Goal: Communication & Community: Answer question/provide support

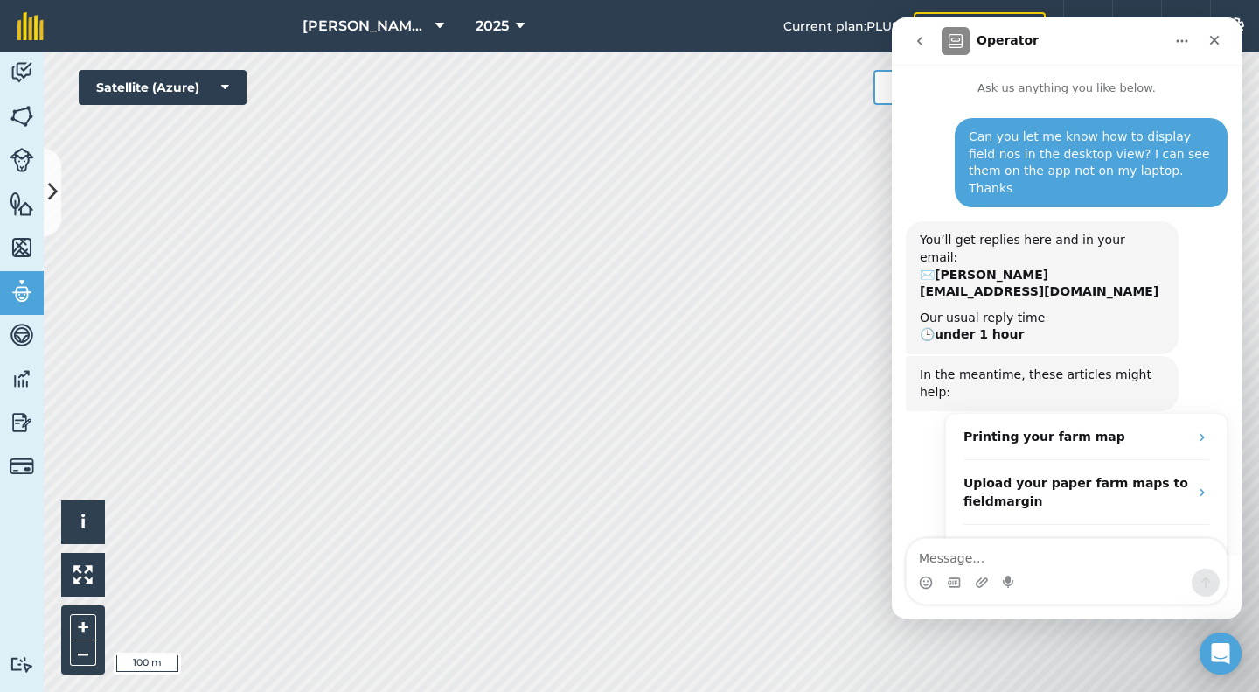
scroll to position [26, 0]
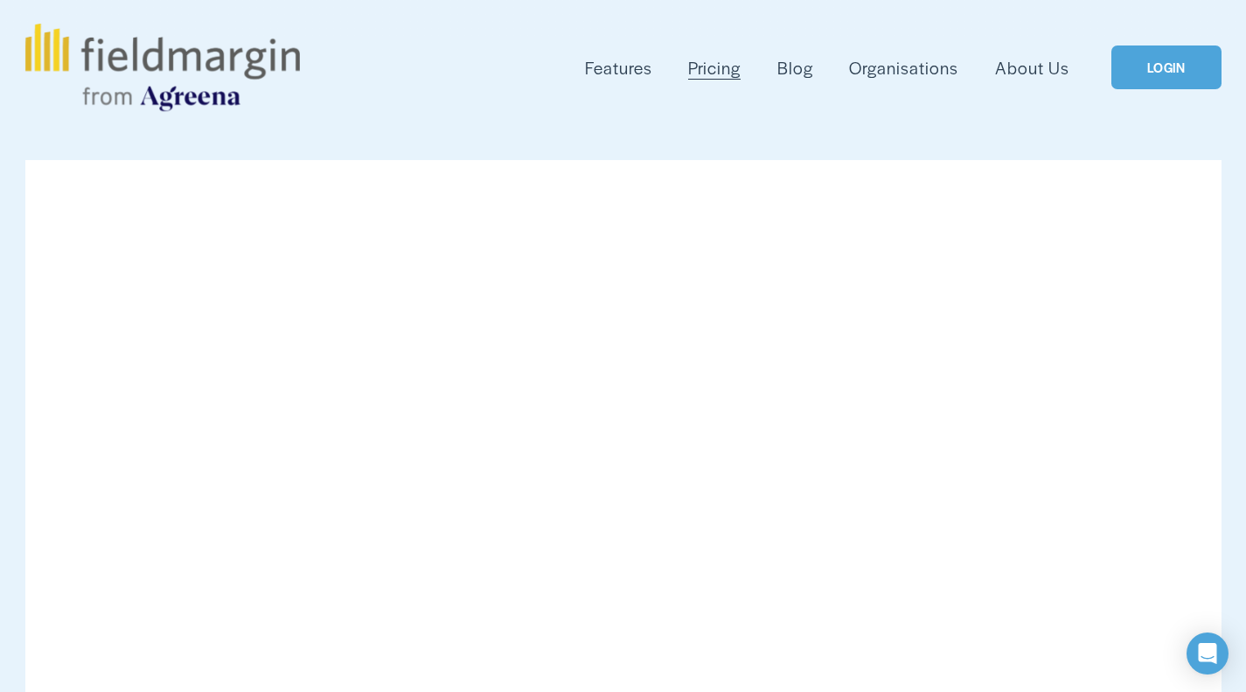
click at [1142, 67] on link "LOGIN" at bounding box center [1166, 67] width 109 height 45
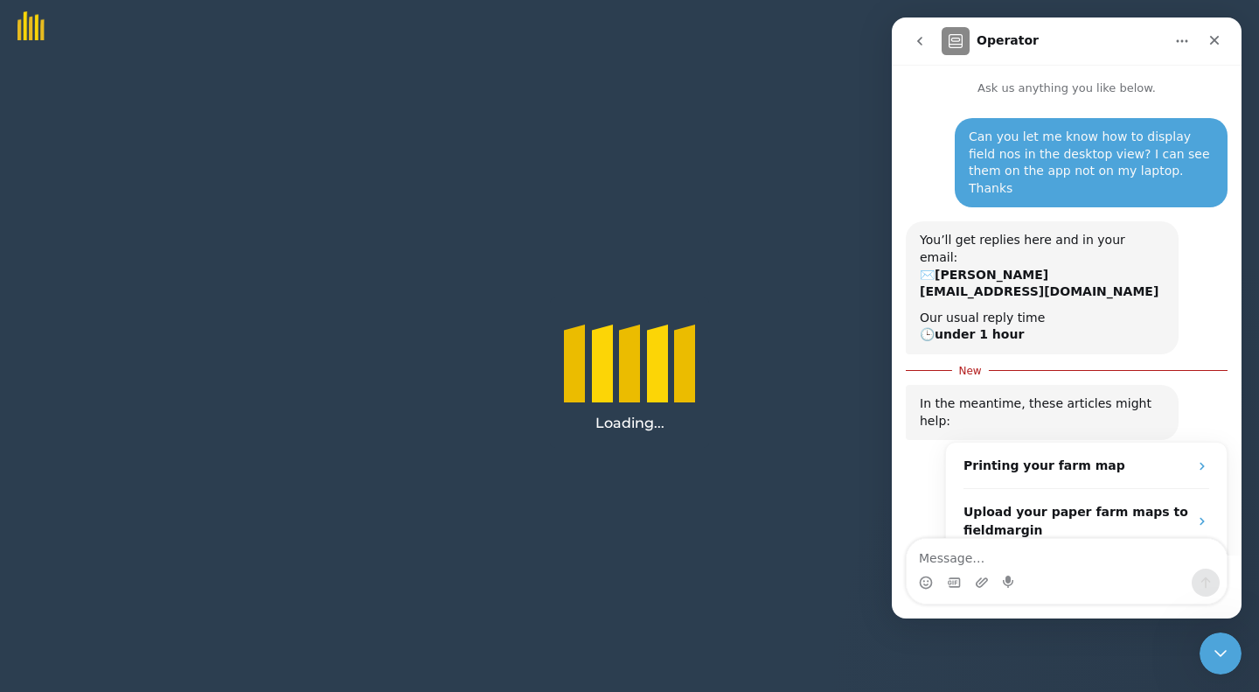
scroll to position [3, 0]
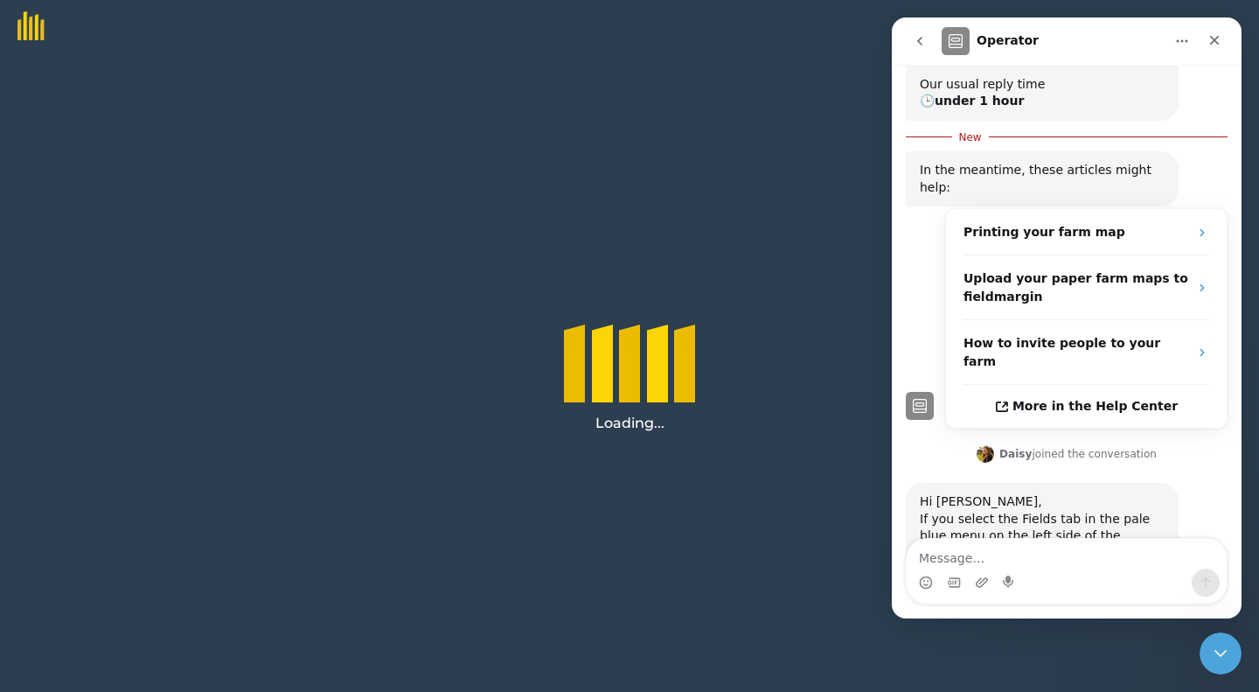
scroll to position [242, 0]
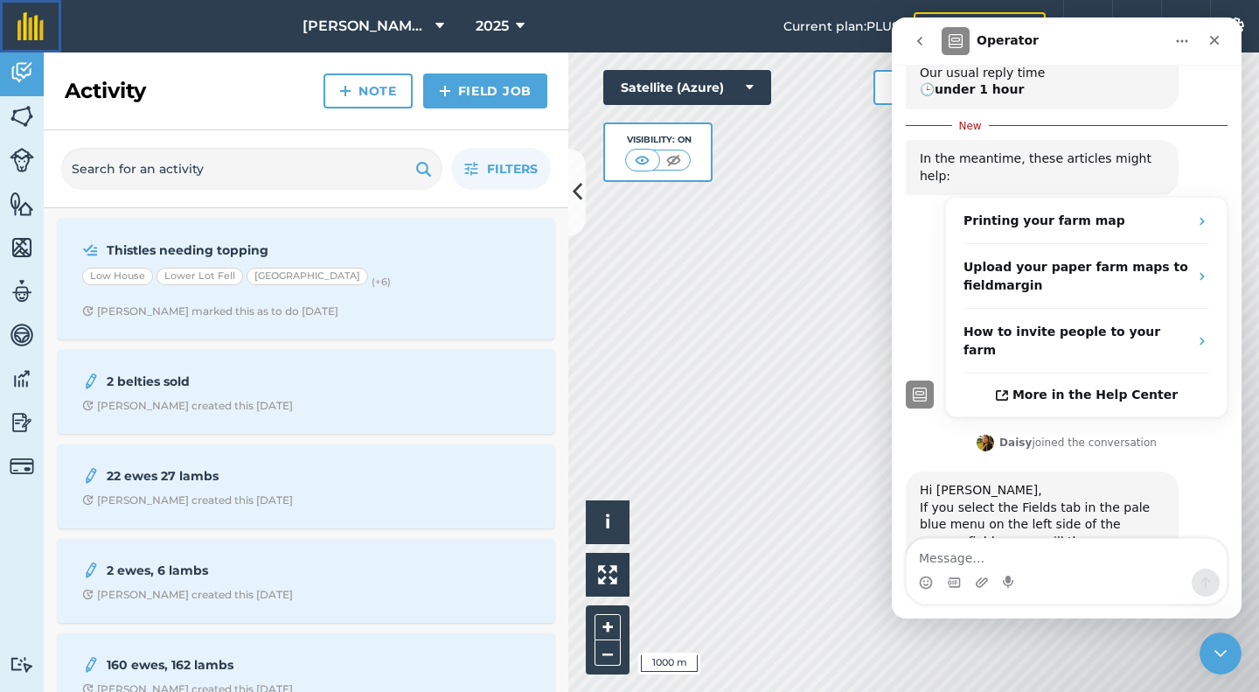
click at [32, 31] on img at bounding box center [30, 26] width 26 height 28
click at [19, 113] on img at bounding box center [22, 116] width 24 height 26
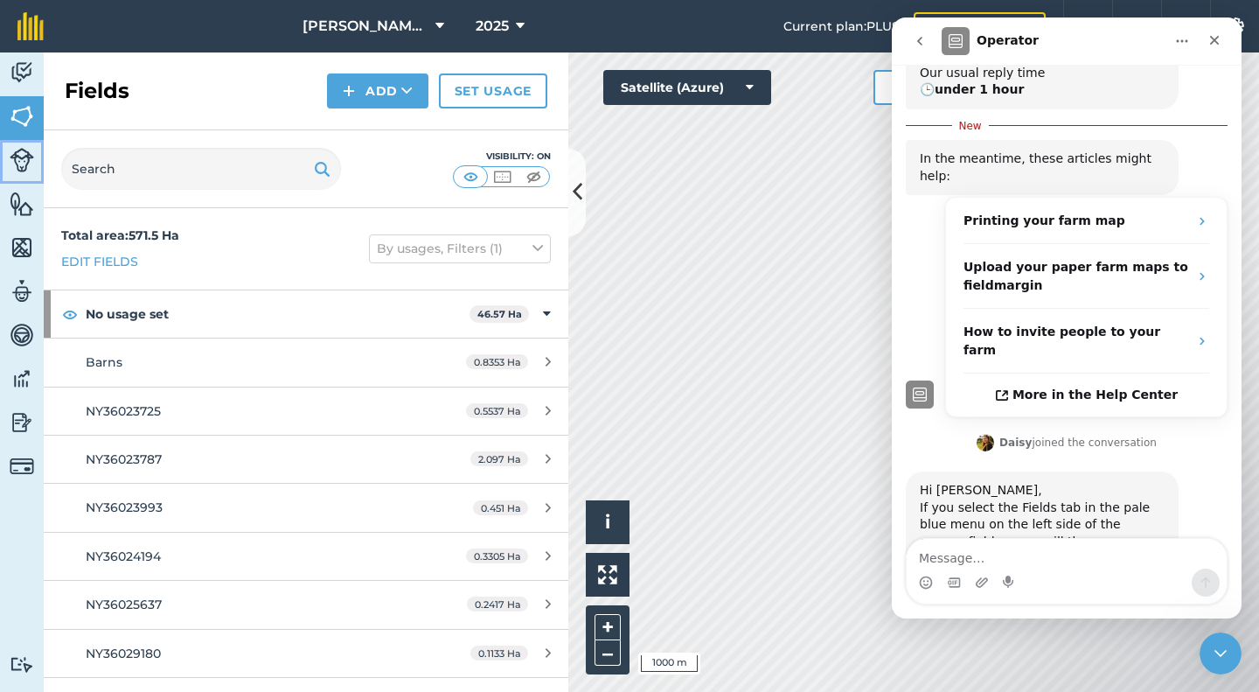
click at [24, 151] on img at bounding box center [22, 160] width 24 height 24
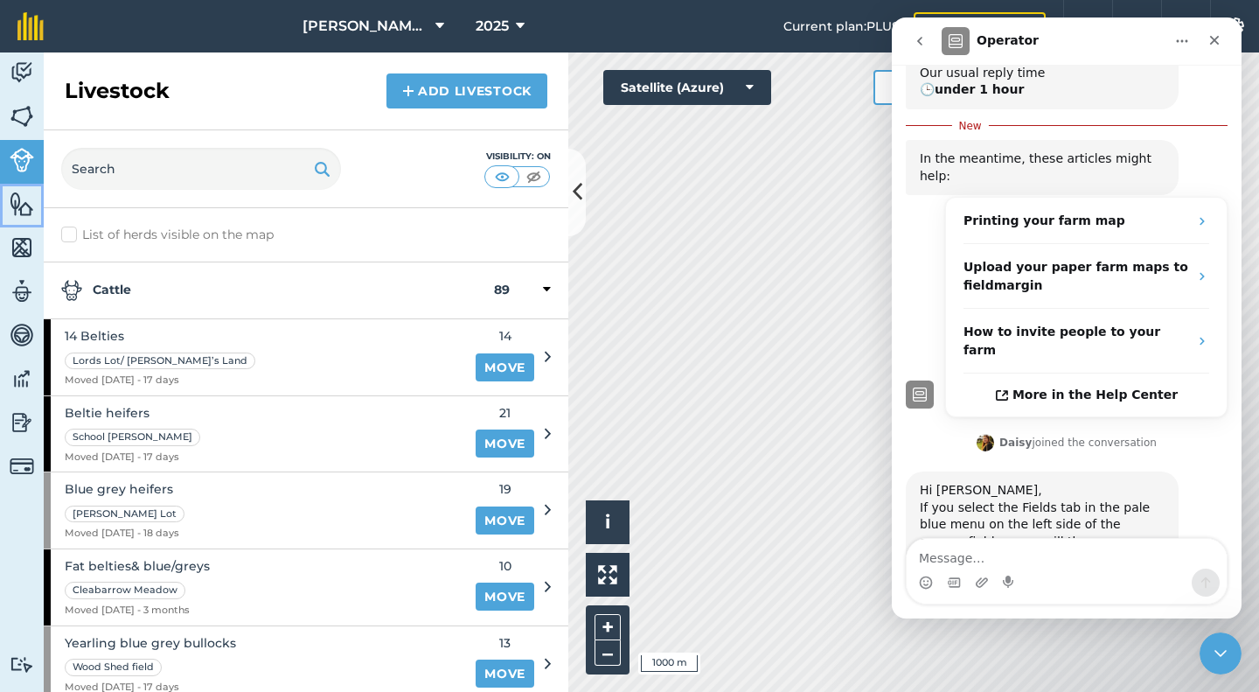
click at [17, 203] on img at bounding box center [22, 204] width 24 height 26
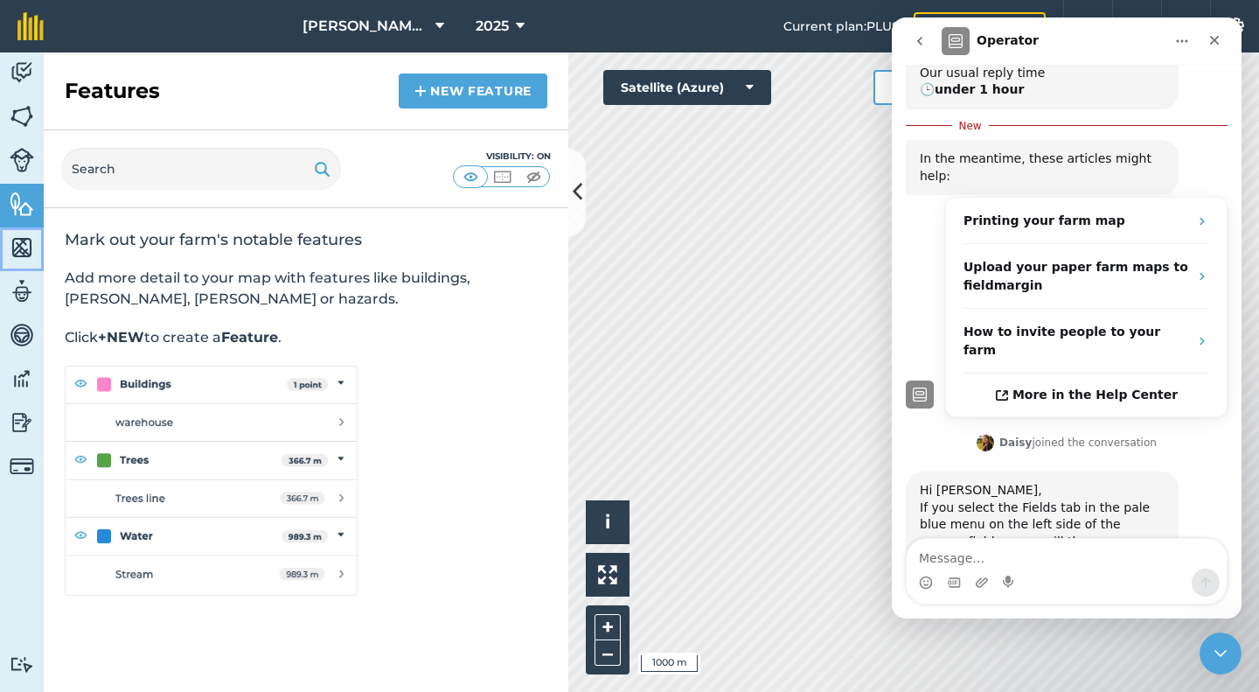
click at [23, 239] on img at bounding box center [22, 247] width 24 height 26
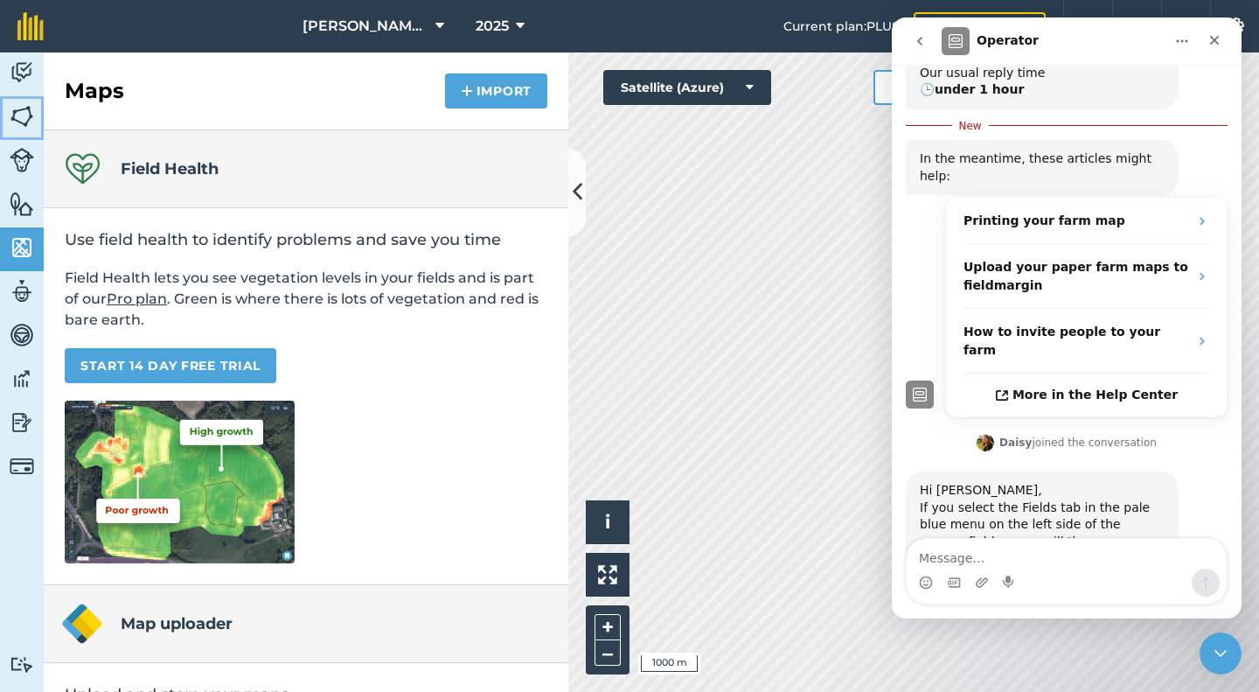
click at [25, 109] on img at bounding box center [22, 116] width 24 height 26
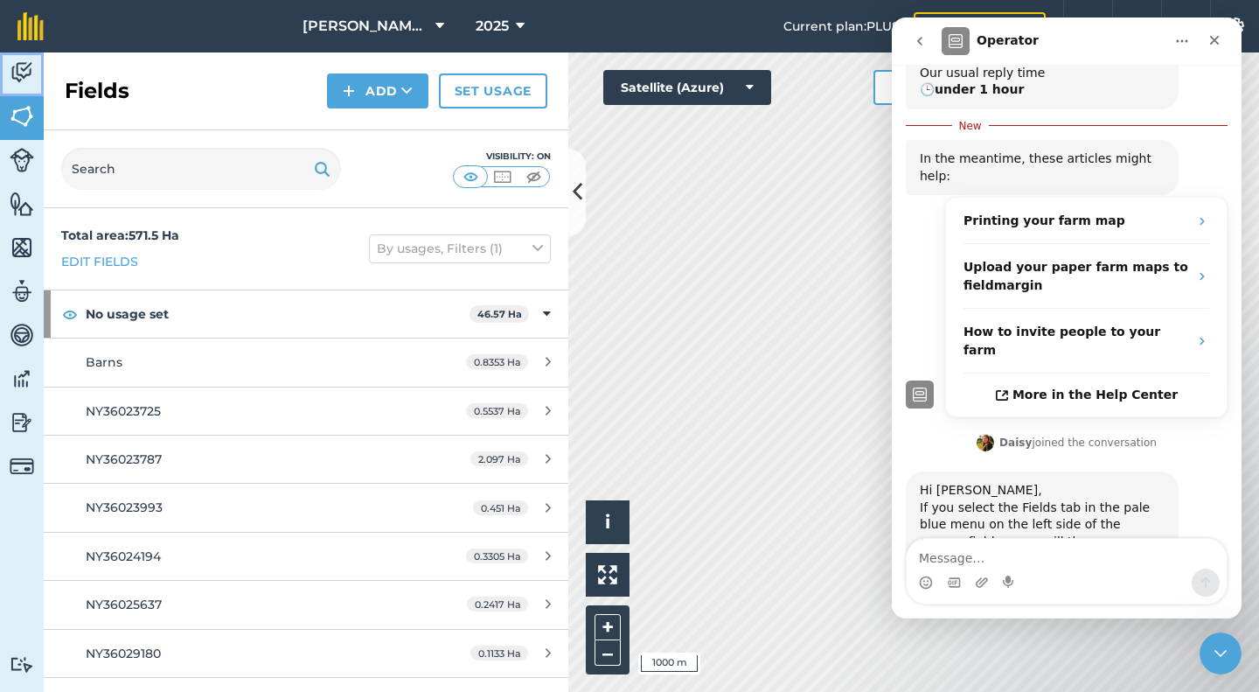
click at [25, 70] on img at bounding box center [22, 72] width 24 height 26
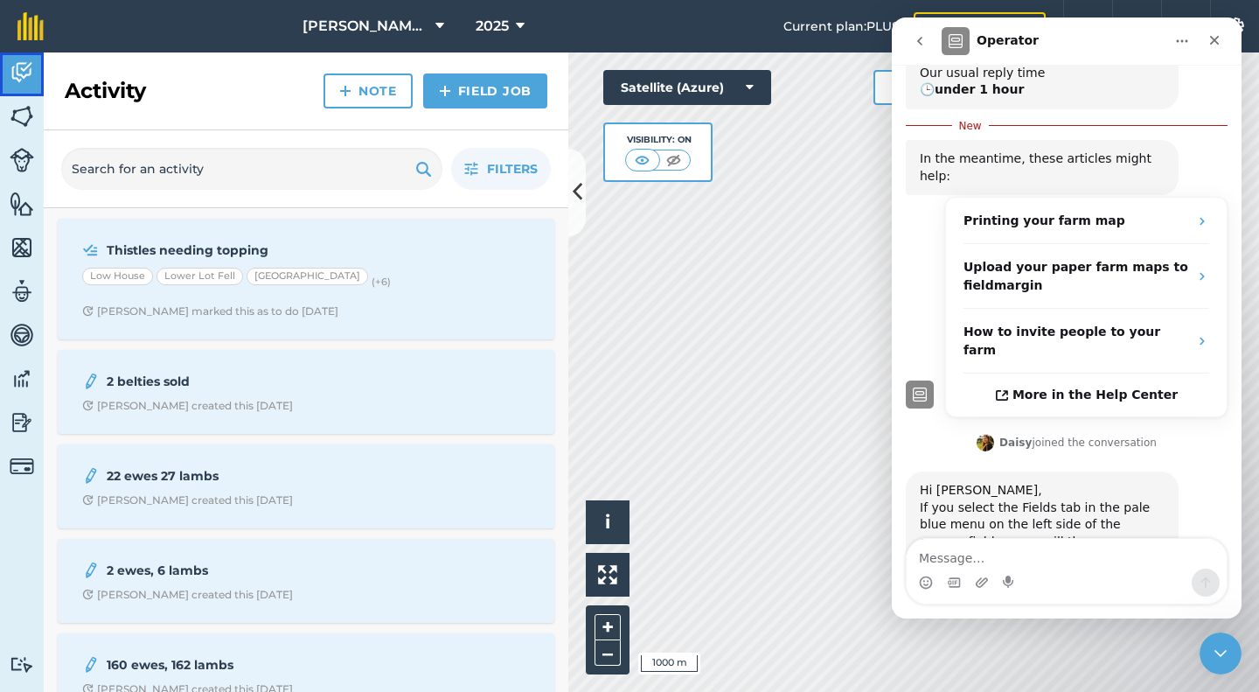
click at [24, 75] on img at bounding box center [22, 72] width 24 height 26
click at [19, 108] on img at bounding box center [22, 116] width 24 height 26
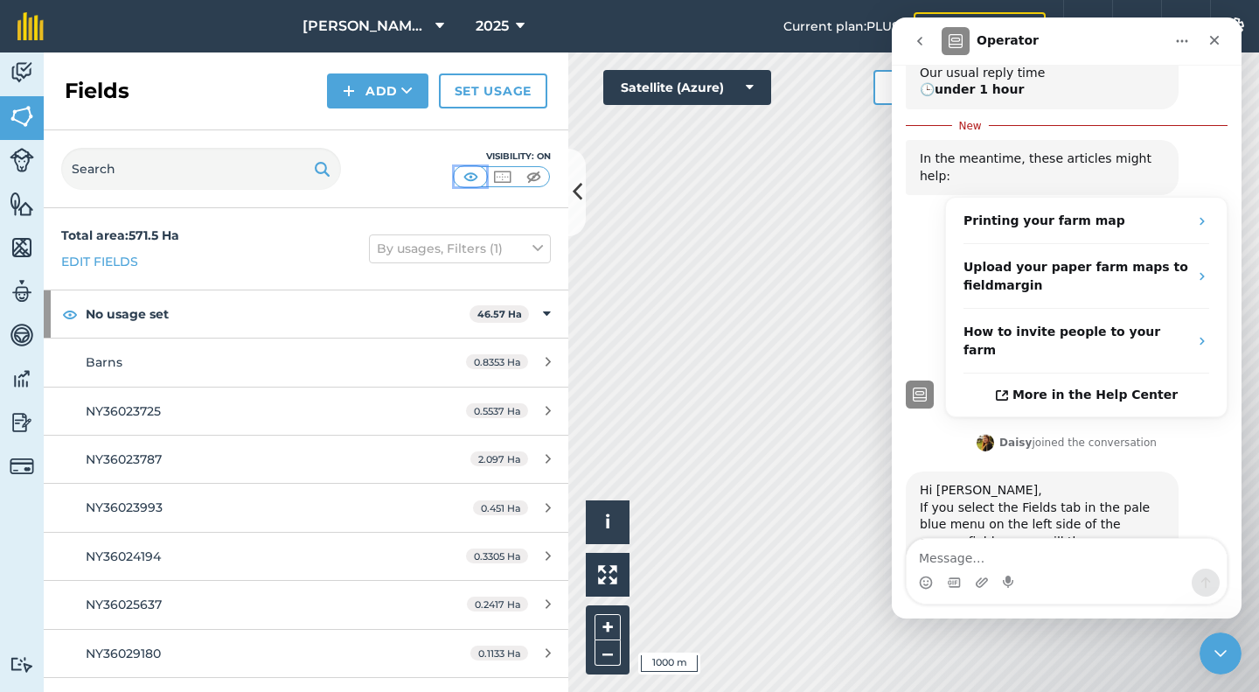
click at [472, 176] on img at bounding box center [471, 176] width 22 height 17
click at [536, 178] on img at bounding box center [534, 176] width 22 height 17
click at [470, 175] on img at bounding box center [471, 176] width 22 height 17
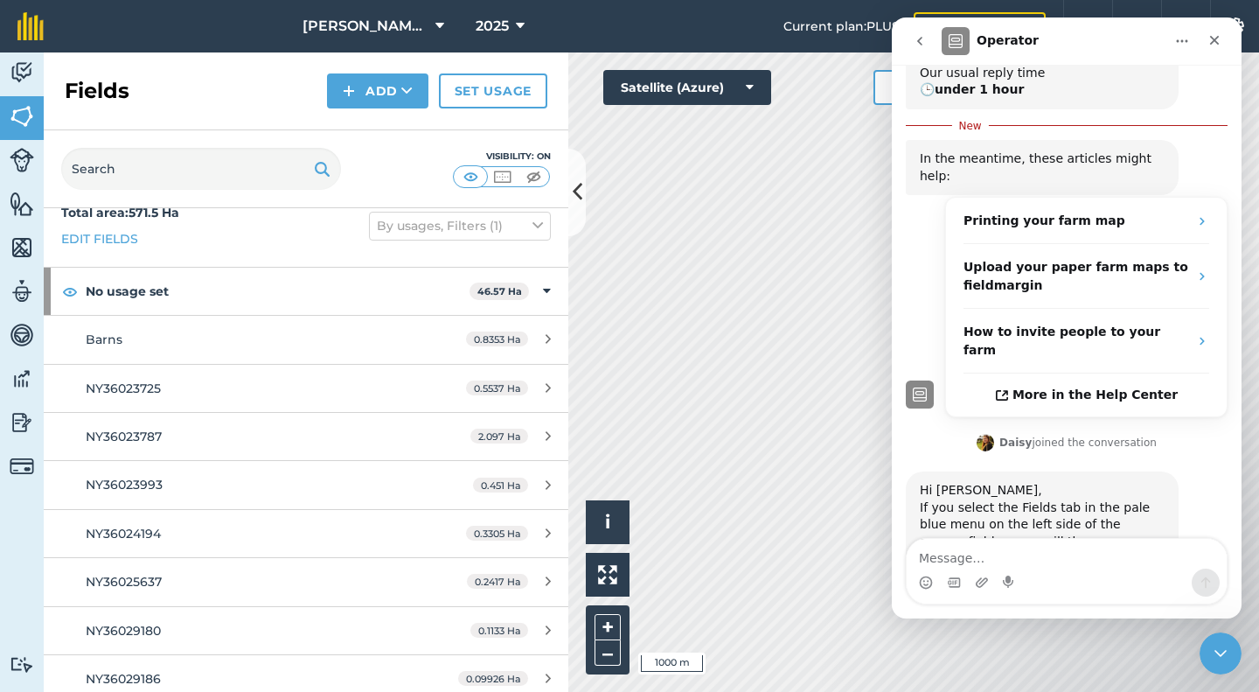
scroll to position [24, 0]
click at [23, 162] on img at bounding box center [22, 160] width 24 height 24
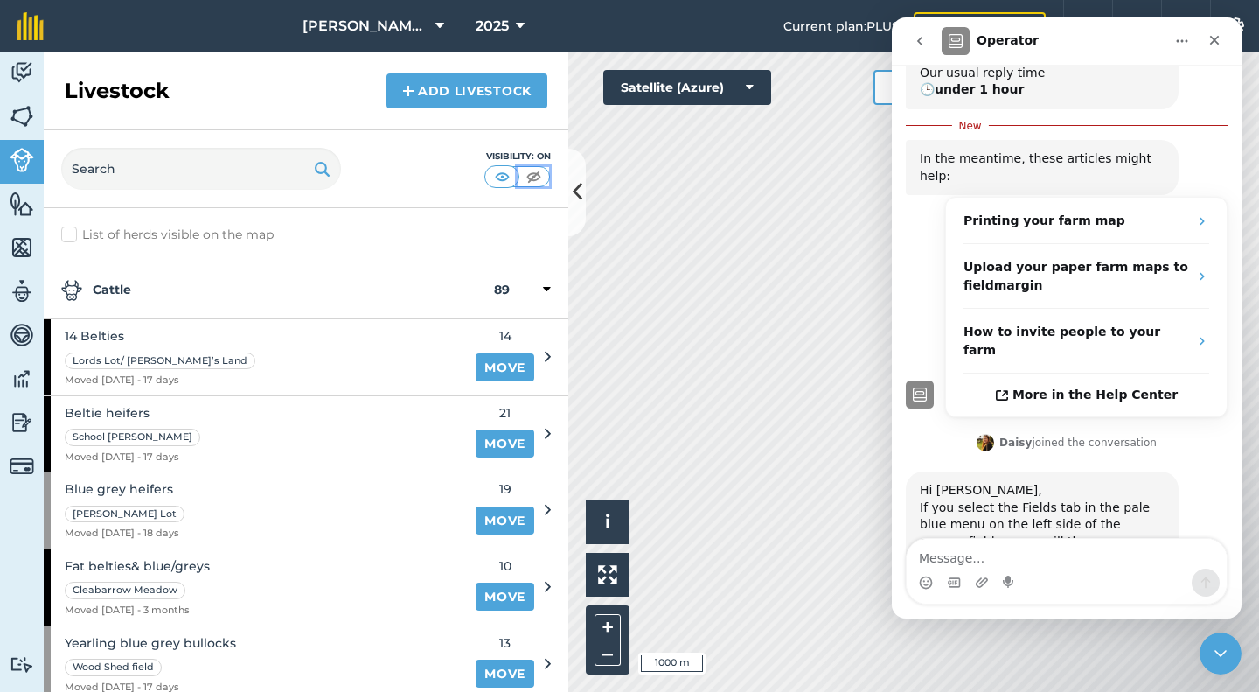
click at [536, 179] on img at bounding box center [534, 176] width 22 height 17
click at [22, 121] on img at bounding box center [22, 116] width 24 height 26
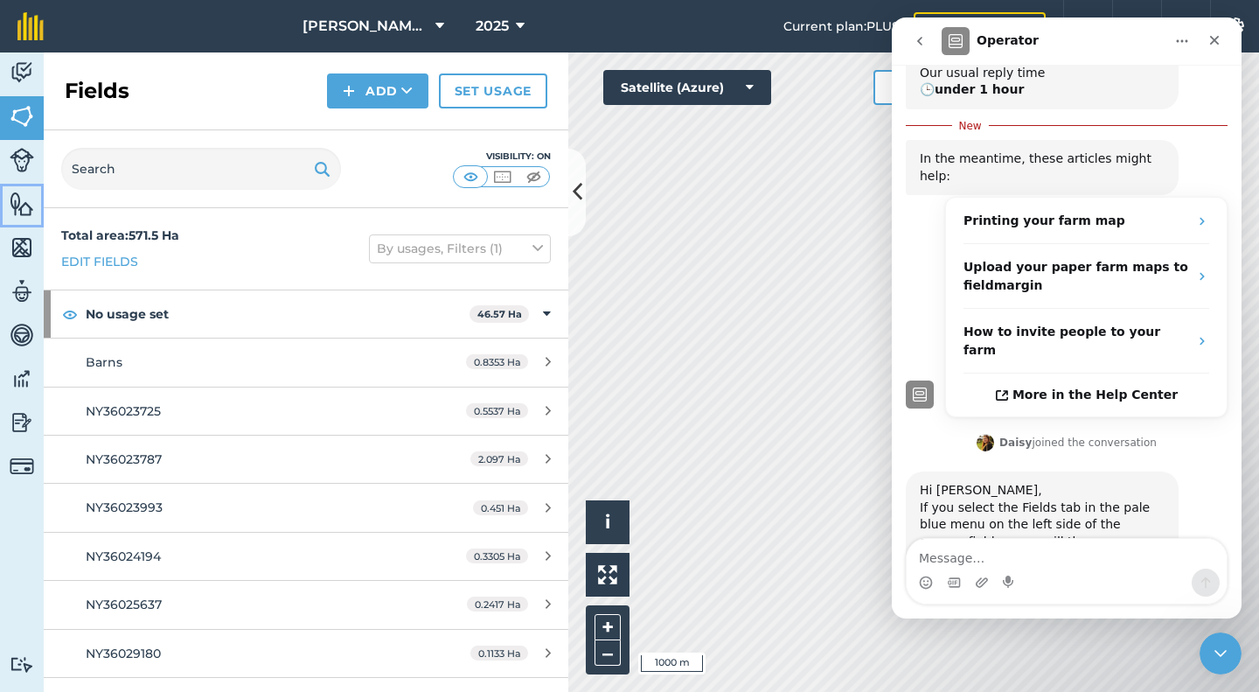
click at [19, 196] on img at bounding box center [22, 204] width 24 height 26
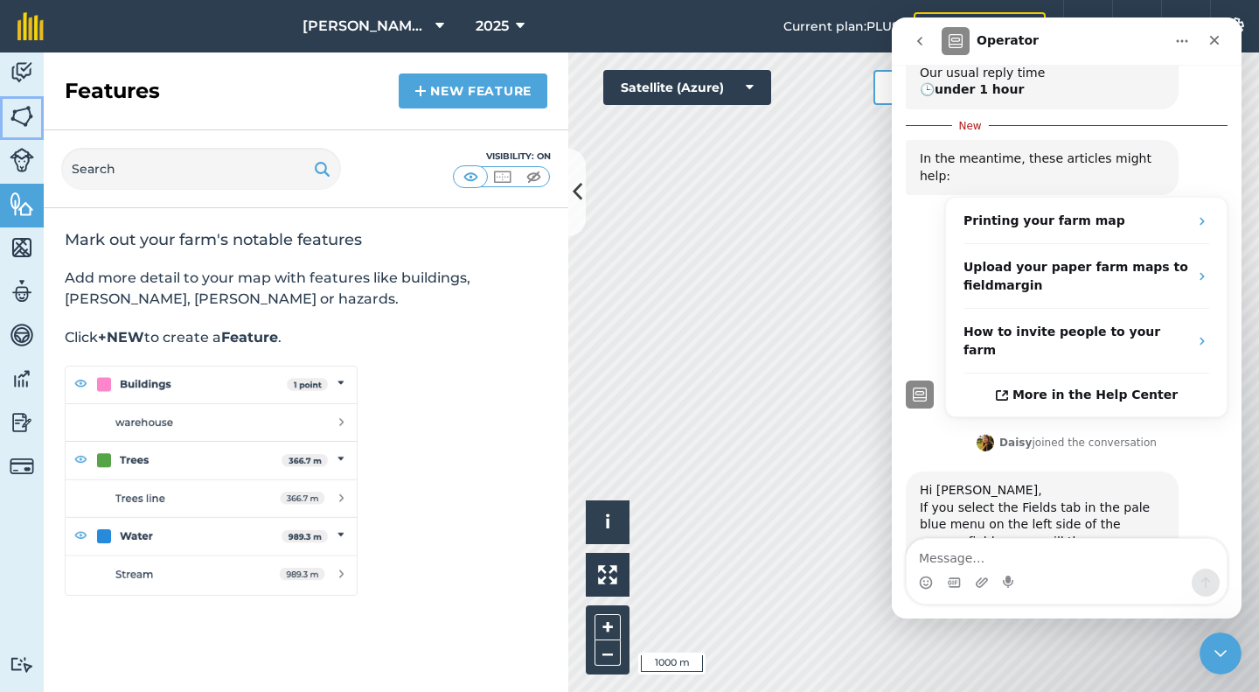
click at [20, 125] on img at bounding box center [22, 116] width 24 height 26
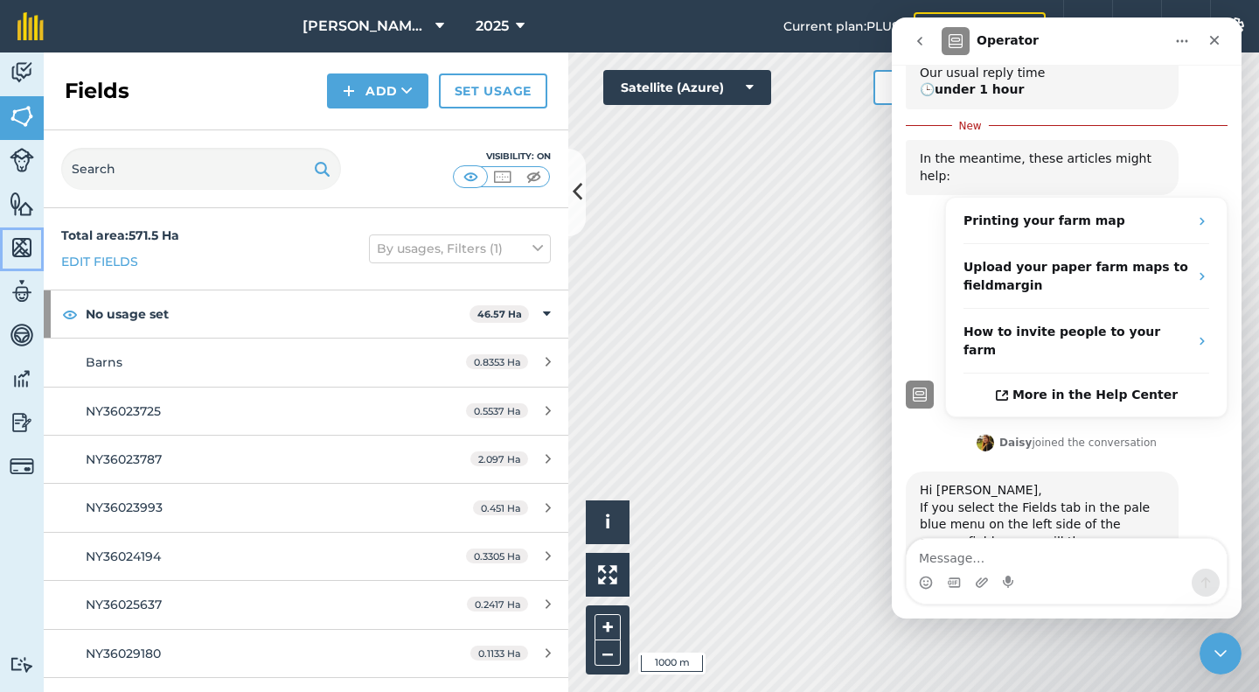
click at [22, 239] on img at bounding box center [22, 247] width 24 height 26
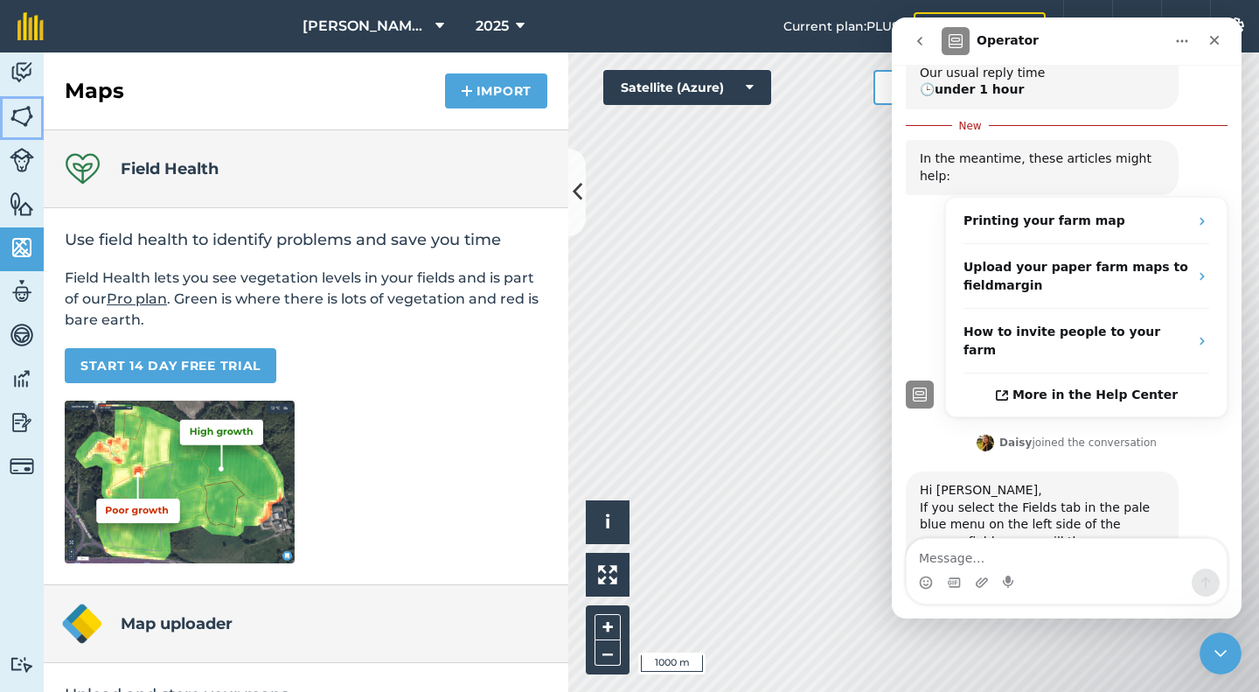
click at [21, 117] on img at bounding box center [22, 116] width 24 height 26
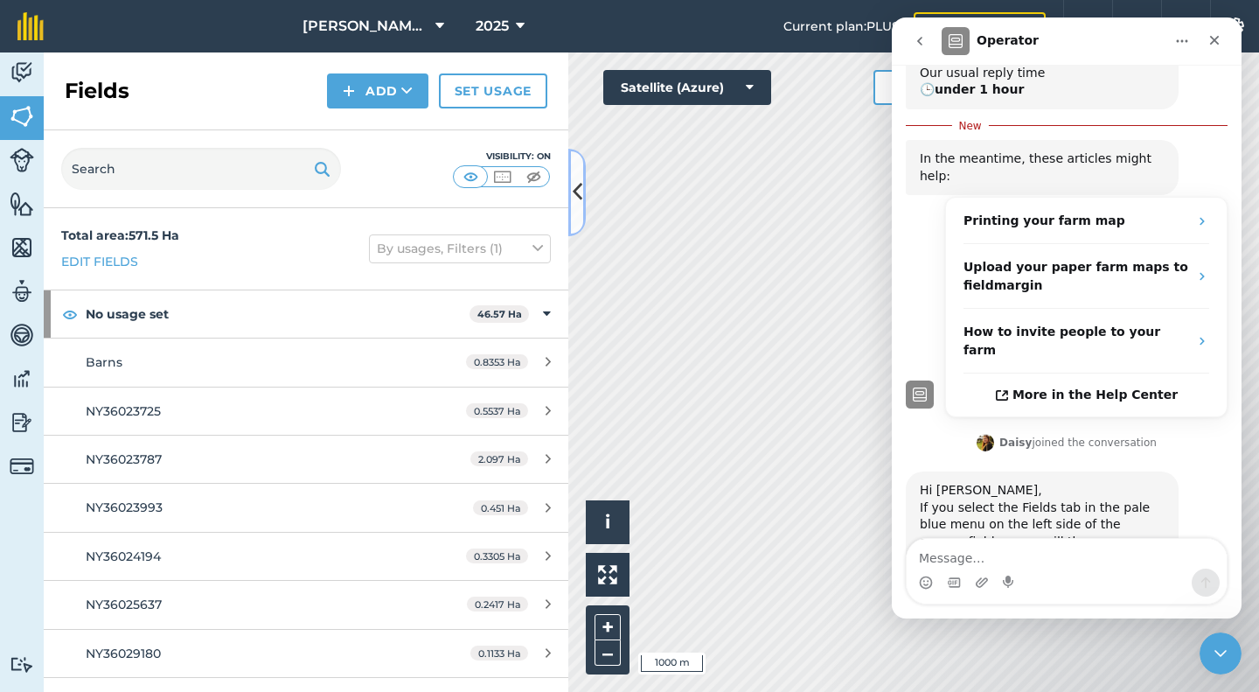
click at [583, 186] on button at bounding box center [577, 192] width 17 height 87
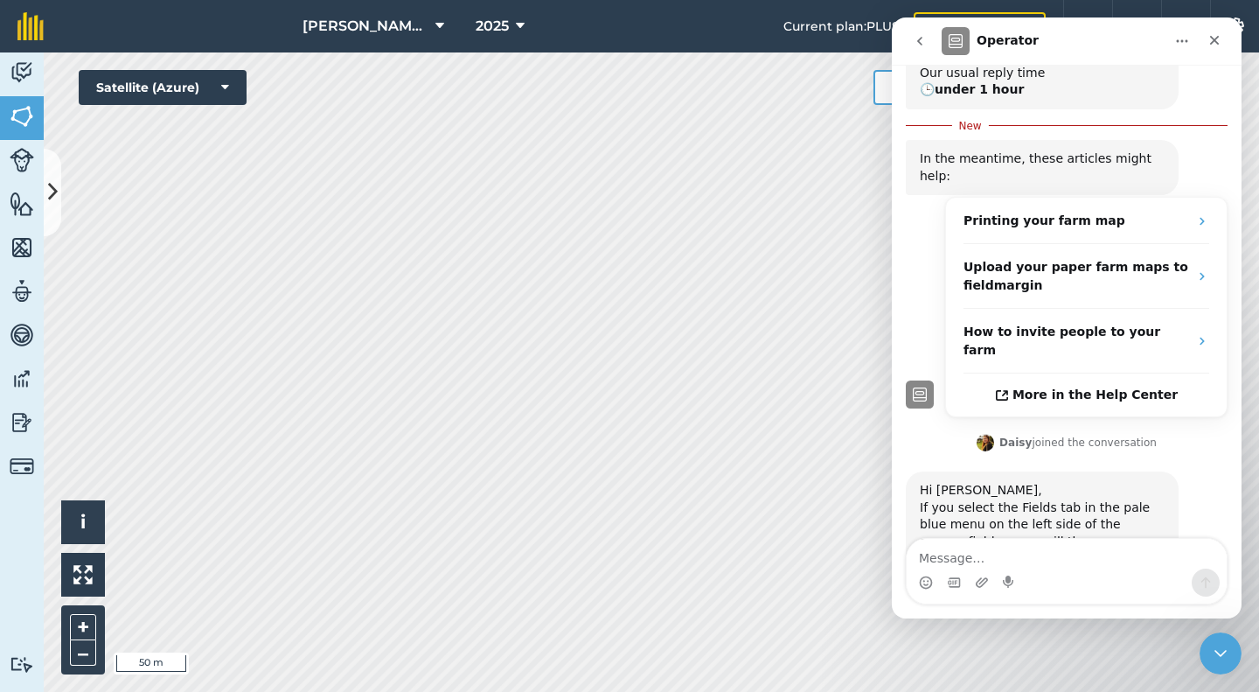
click at [1022, 576] on div "Intercom messenger" at bounding box center [1067, 583] width 320 height 28
click at [934, 584] on div "Intercom messenger" at bounding box center [1067, 583] width 320 height 28
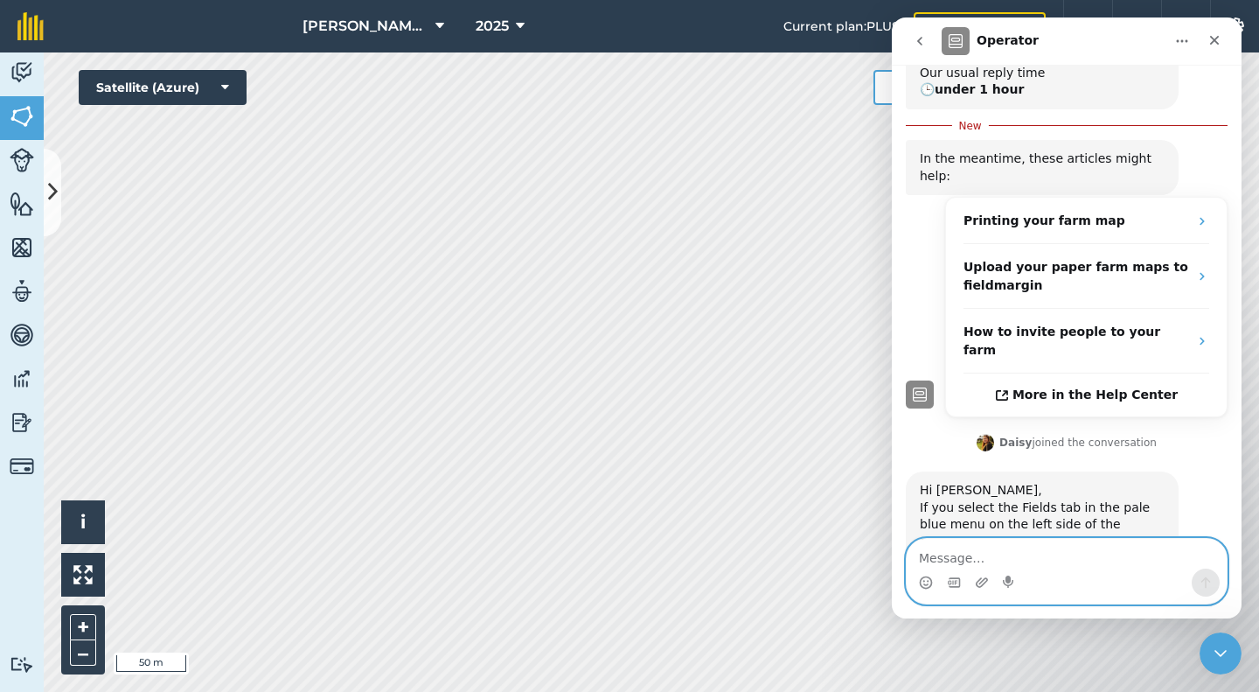
click at [943, 554] on textarea "Message…" at bounding box center [1067, 554] width 320 height 30
type textarea "Thank you!"
click at [1206, 587] on icon "Send a message…" at bounding box center [1207, 582] width 10 height 11
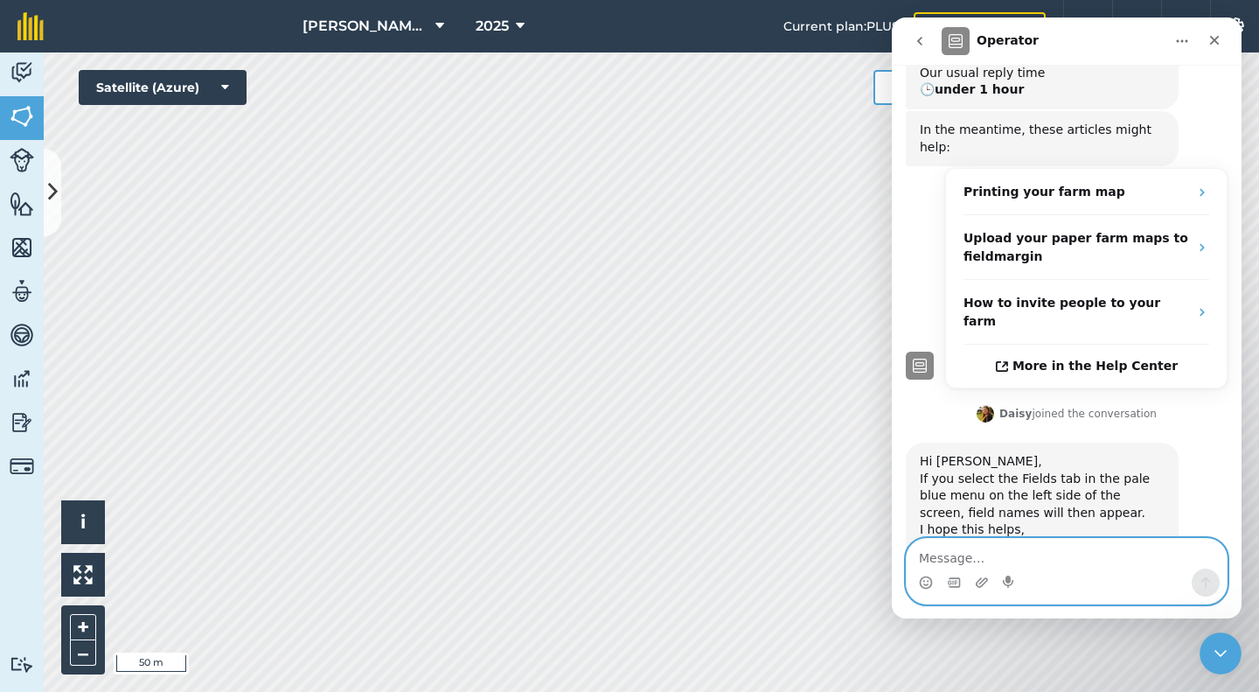
scroll to position [274, 0]
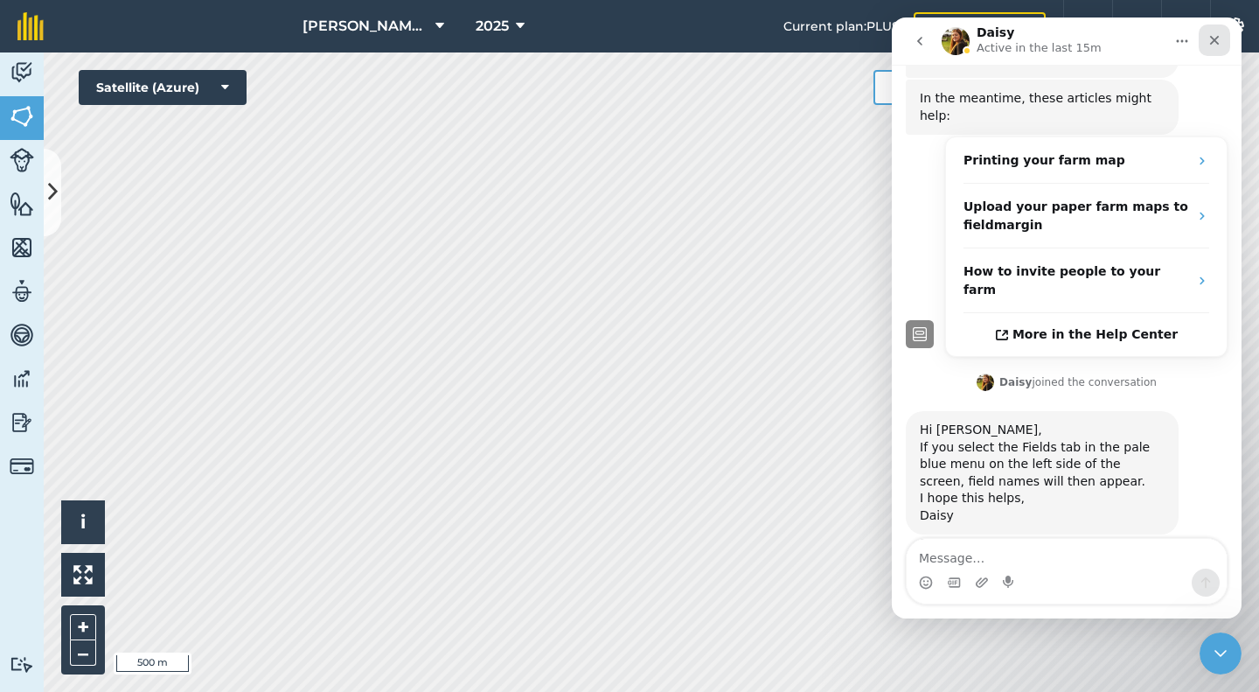
click at [1211, 41] on icon "Close" at bounding box center [1215, 40] width 14 height 14
